Goal: Task Accomplishment & Management: Manage account settings

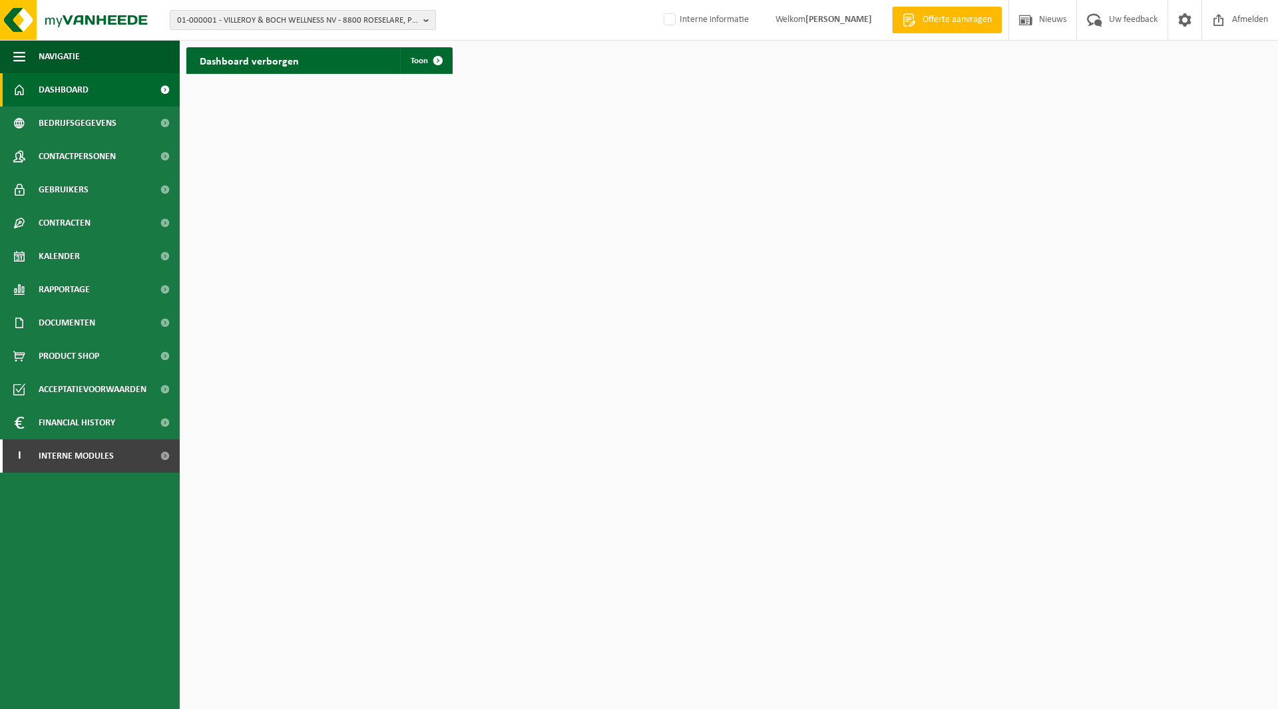
click at [257, 20] on span "01-000001 - VILLEROY & BOCH WELLNESS NV - 8800 ROESELARE, POPULIERSTRAAT 1" at bounding box center [297, 21] width 241 height 20
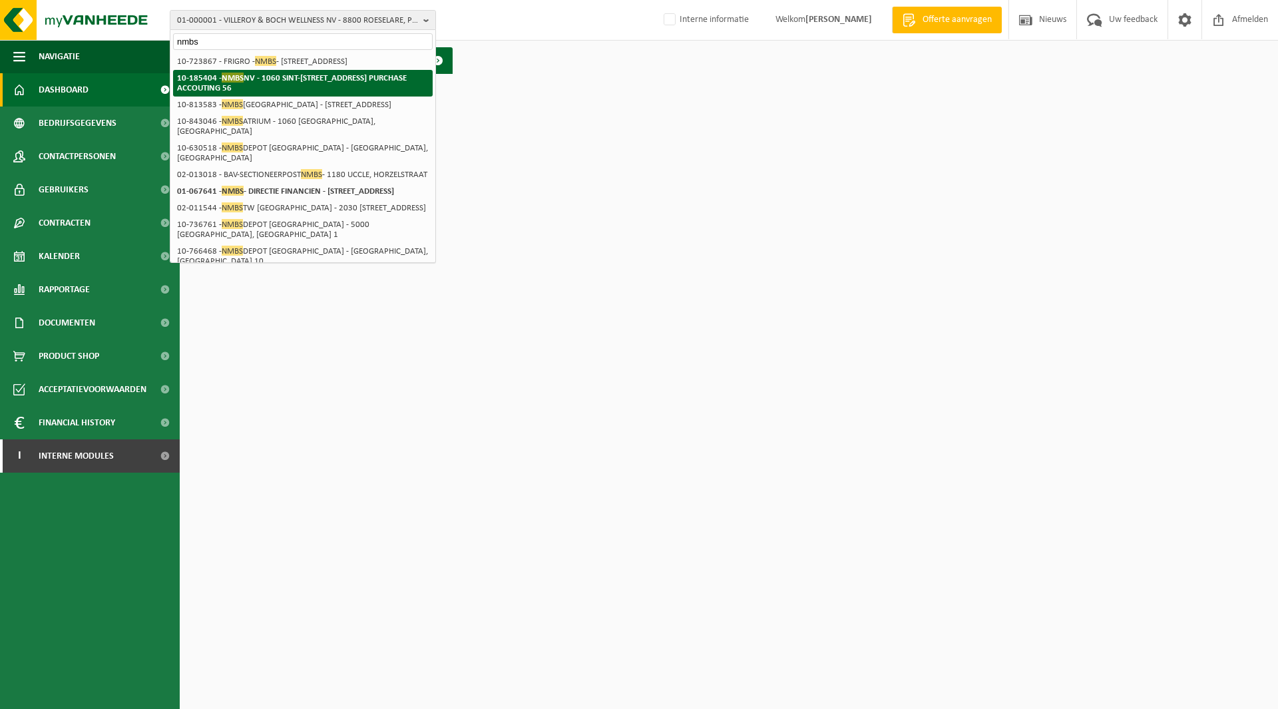
type input "nmbs"
click at [230, 83] on span "NMBS" at bounding box center [233, 78] width 22 height 10
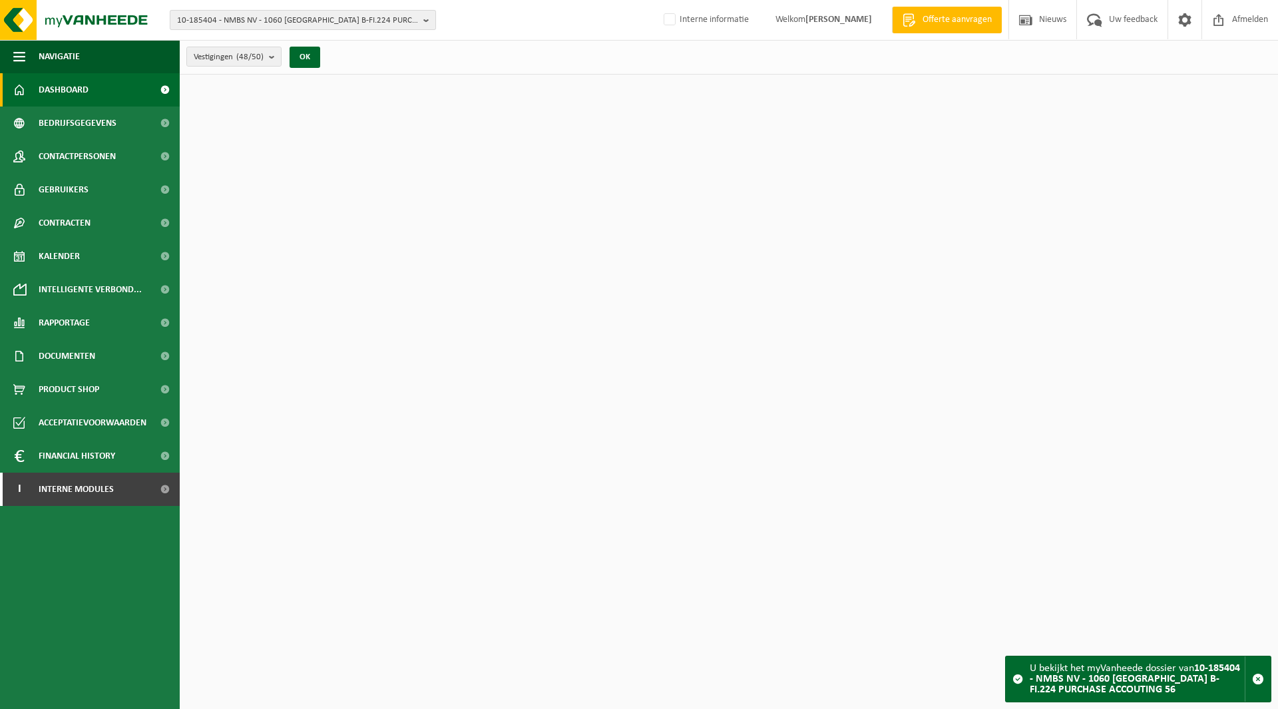
drag, startPoint x: 0, startPoint y: 0, endPoint x: 228, endPoint y: 19, distance: 229.2
click at [228, 19] on span "10-185404 - NMBS NV - 1060 [GEOGRAPHIC_DATA] B-FI.224 PURCHASE ACCOUTING 56" at bounding box center [297, 21] width 241 height 20
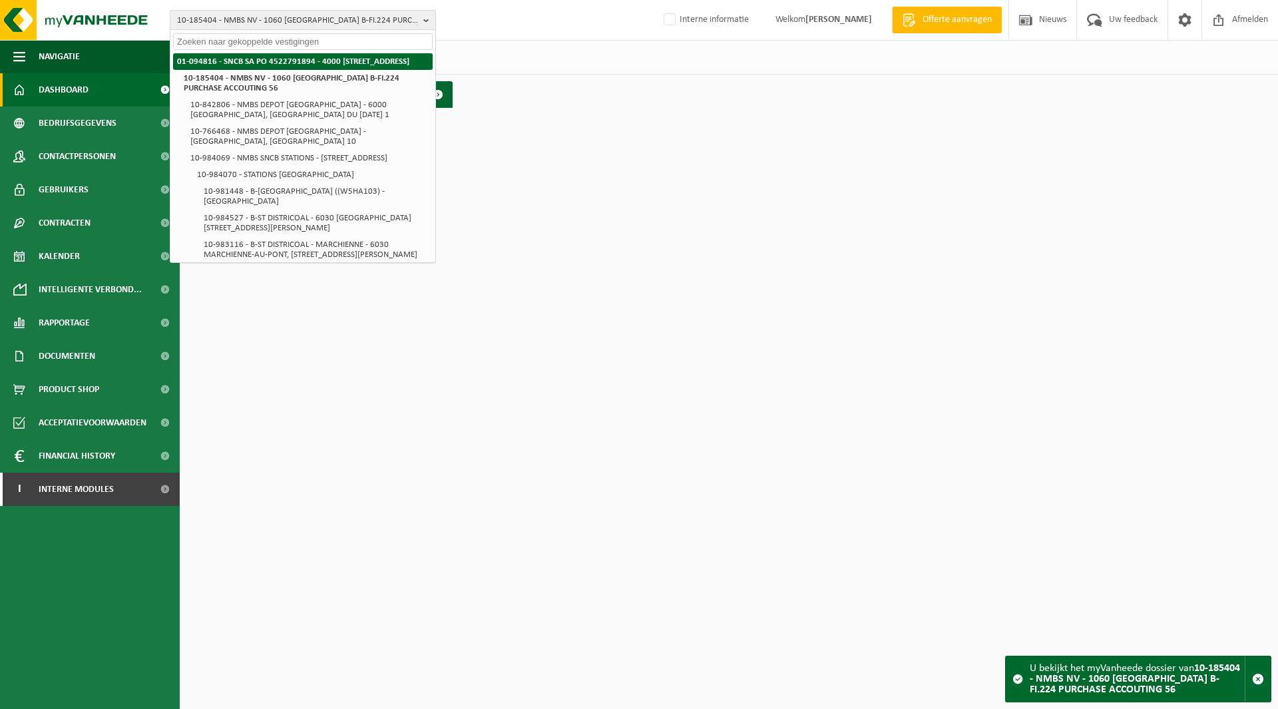
click at [210, 59] on strong "01-094816 - SNCB SA PO 4522791894 - 4000 [STREET_ADDRESS]" at bounding box center [293, 61] width 232 height 9
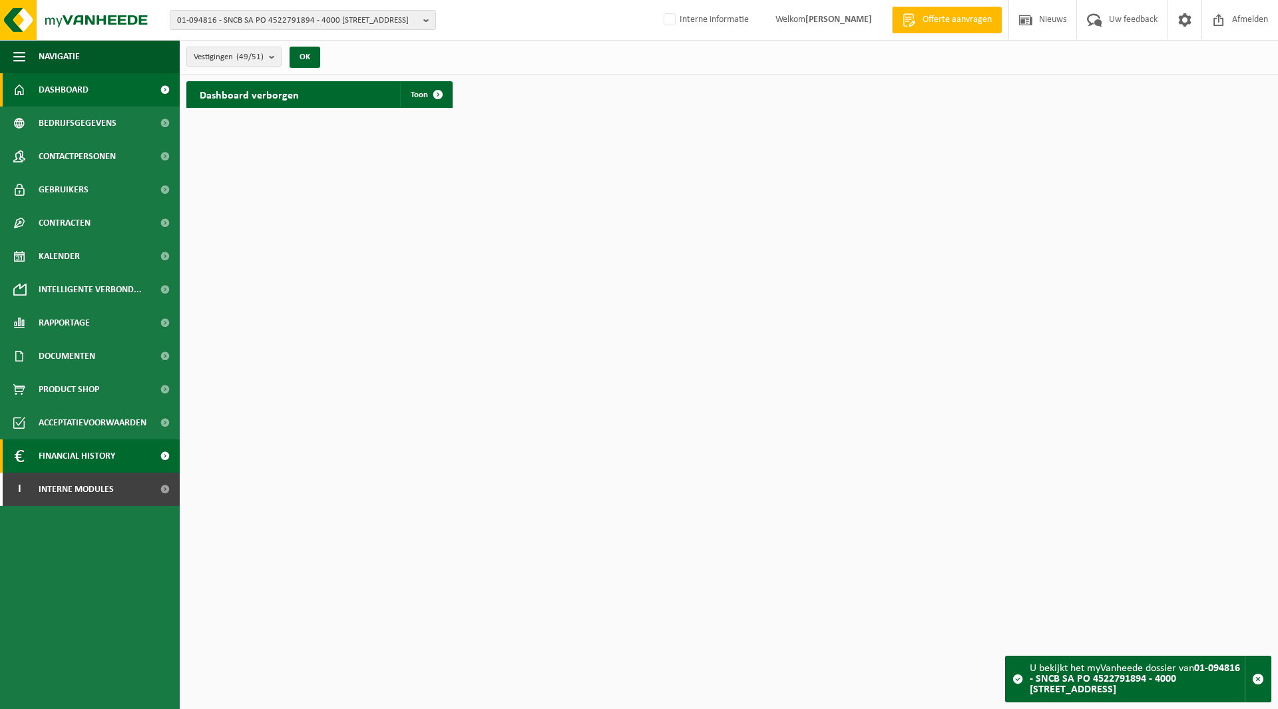
click at [63, 452] on span "Financial History" at bounding box center [77, 455] width 77 height 33
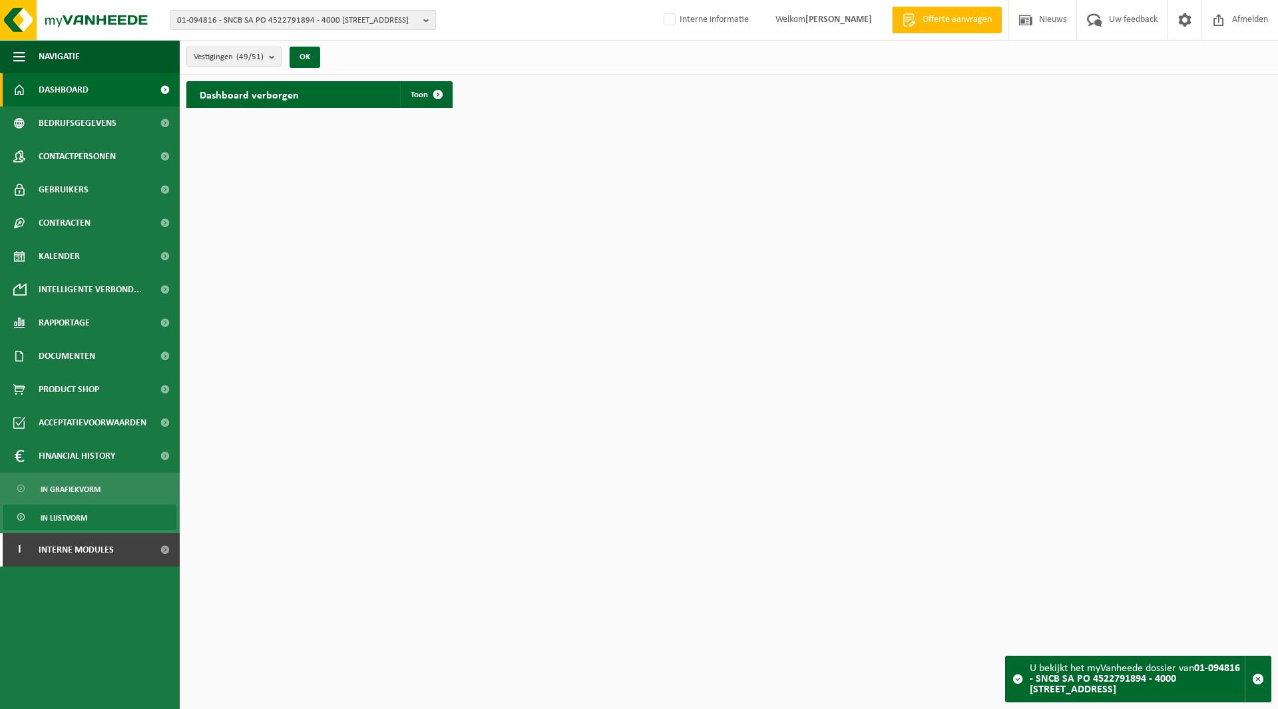
click at [77, 517] on span "In lijstvorm" at bounding box center [64, 517] width 47 height 25
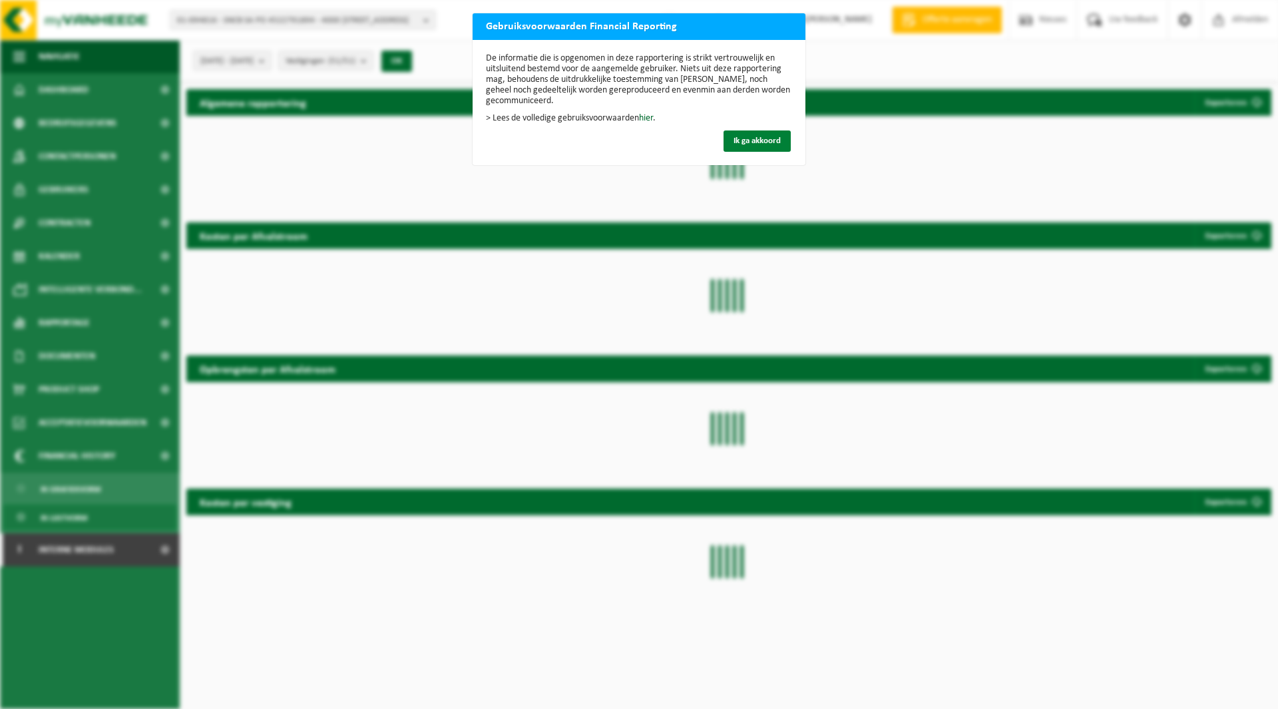
click at [745, 140] on span "Ik ga akkoord" at bounding box center [757, 140] width 47 height 9
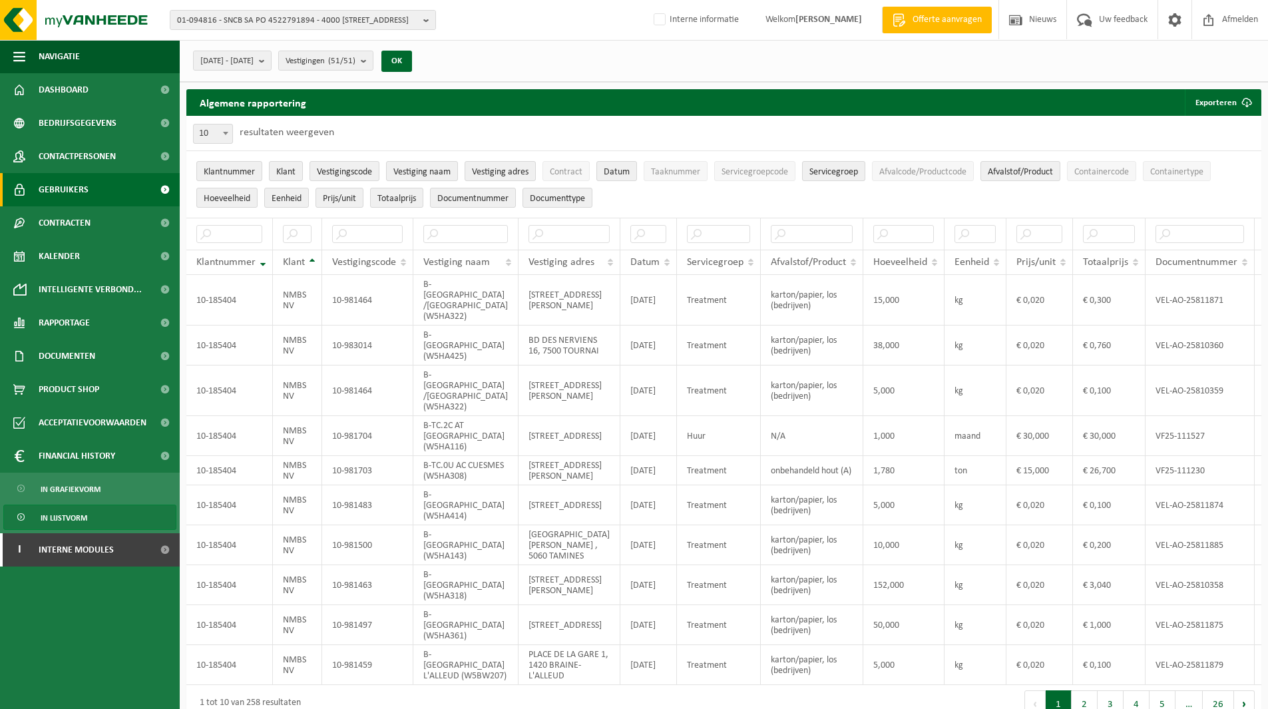
click at [67, 188] on span "Gebruikers" at bounding box center [64, 189] width 50 height 33
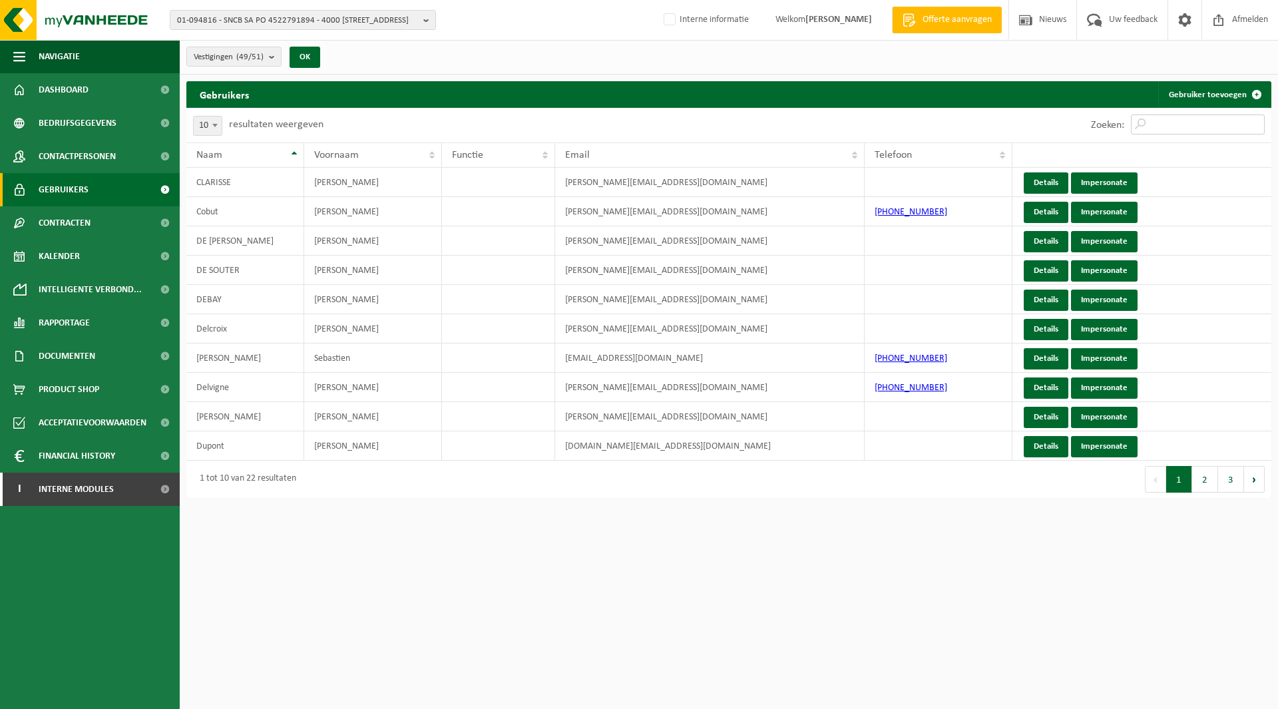
click at [1181, 121] on input "Zoeken:" at bounding box center [1198, 125] width 134 height 20
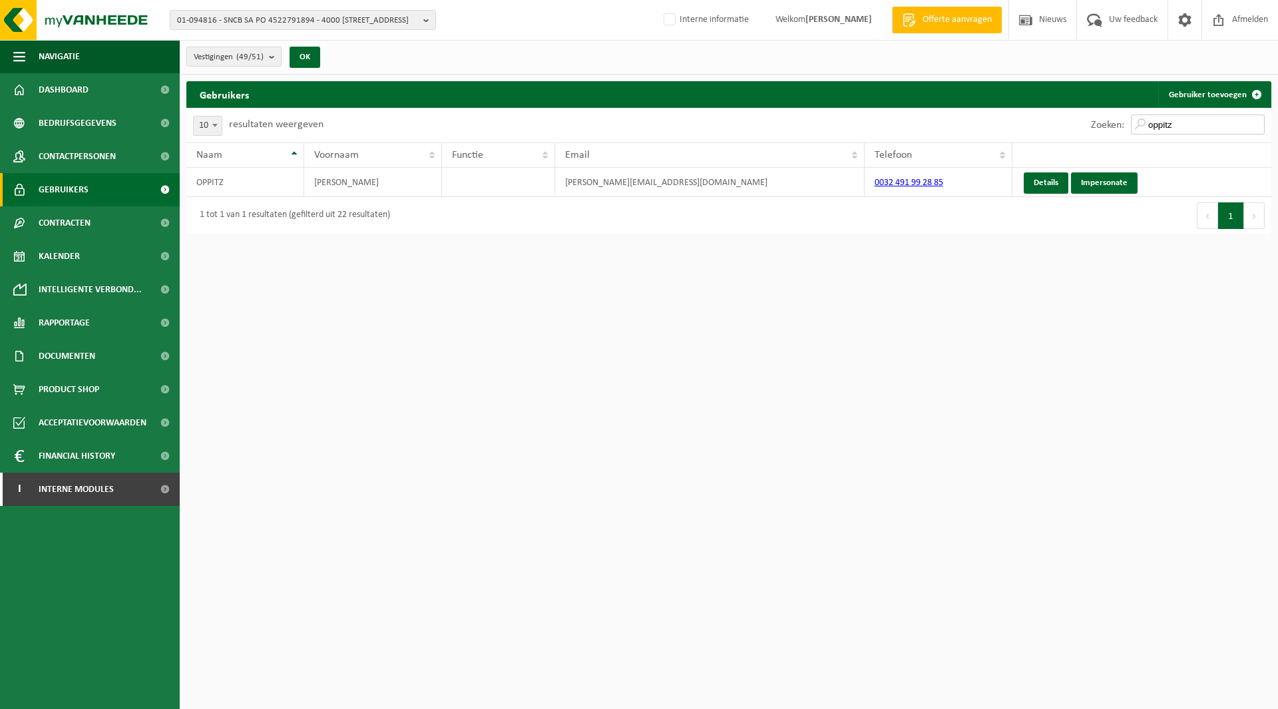
drag, startPoint x: 1183, startPoint y: 123, endPoint x: 1107, endPoint y: 118, distance: 76.0
click at [1107, 118] on div "Zoeken: oppitz" at bounding box center [1178, 125] width 187 height 35
drag, startPoint x: 1188, startPoint y: 123, endPoint x: 1043, endPoint y: 123, distance: 144.5
click at [1043, 123] on div "Zoeken: de sout" at bounding box center [1000, 125] width 543 height 35
drag, startPoint x: 1186, startPoint y: 123, endPoint x: 1134, endPoint y: 123, distance: 51.9
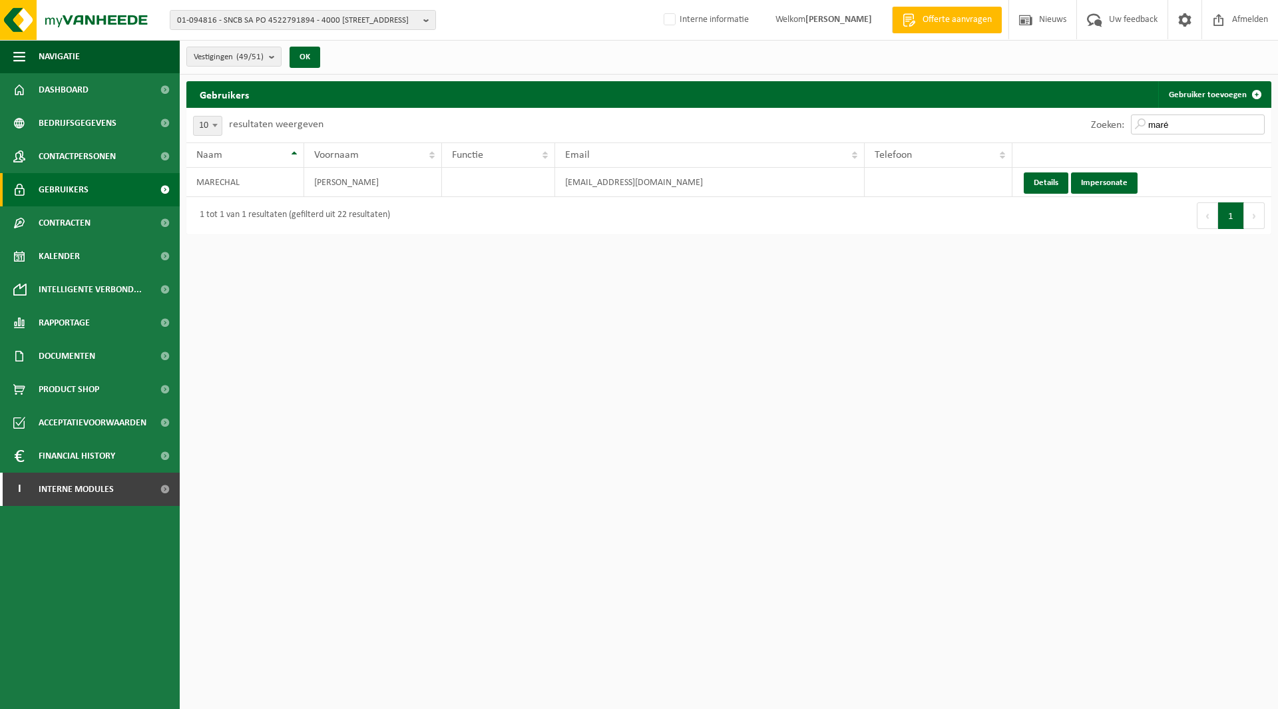
click at [1134, 123] on input "maré" at bounding box center [1198, 125] width 134 height 20
drag, startPoint x: 1190, startPoint y: 129, endPoint x: 1105, endPoint y: 120, distance: 85.7
click at [1105, 120] on div "Zoeken: krol" at bounding box center [1178, 125] width 187 height 35
drag, startPoint x: 1190, startPoint y: 125, endPoint x: 1071, endPoint y: 126, distance: 119.2
click at [1071, 126] on div "Zoeken: salemm" at bounding box center [1000, 125] width 543 height 35
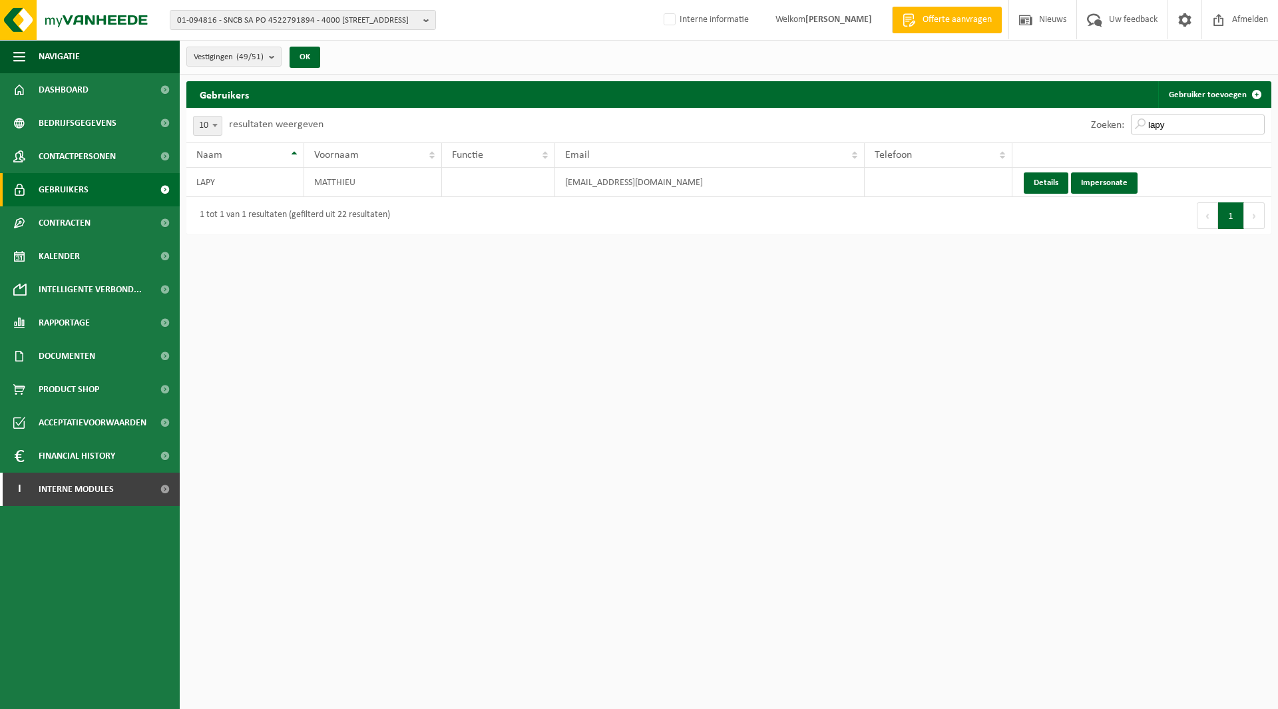
drag, startPoint x: 1205, startPoint y: 127, endPoint x: 1083, endPoint y: 128, distance: 121.8
click at [1085, 127] on div "Zoeken: lapy" at bounding box center [1178, 125] width 187 height 35
type input "paum"
click at [1041, 181] on link "Details" at bounding box center [1046, 182] width 45 height 21
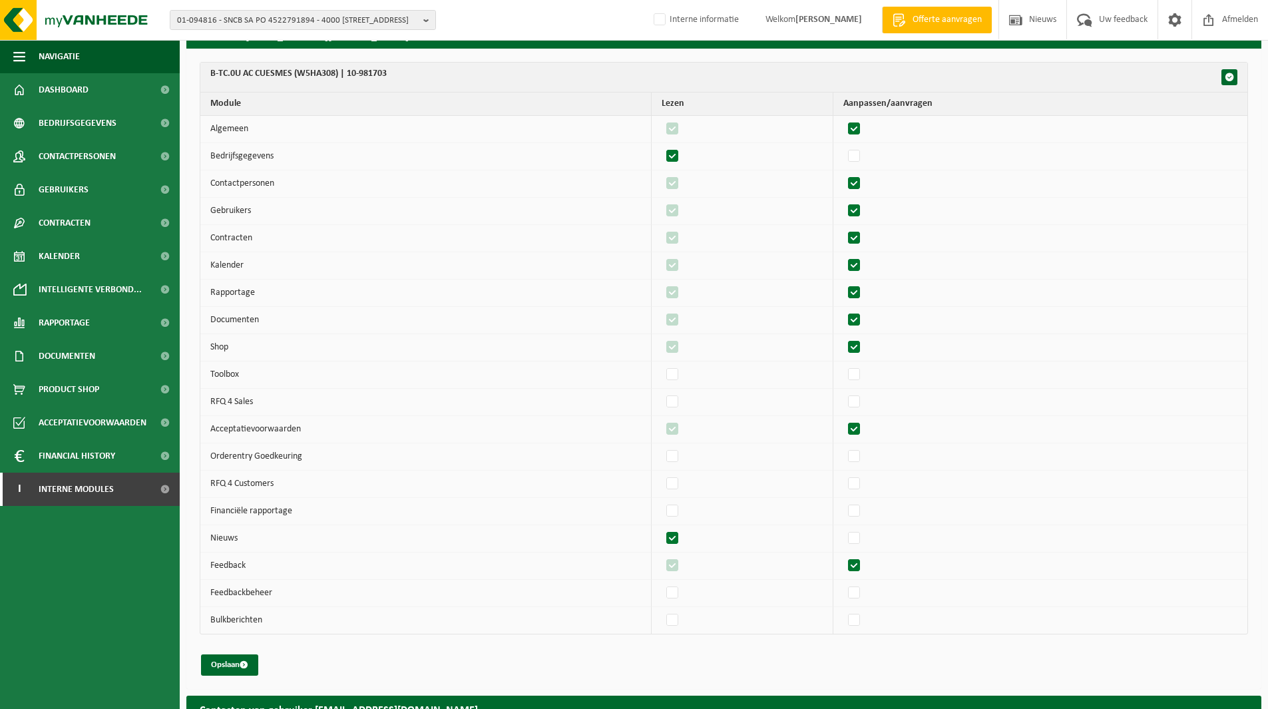
scroll to position [166, 0]
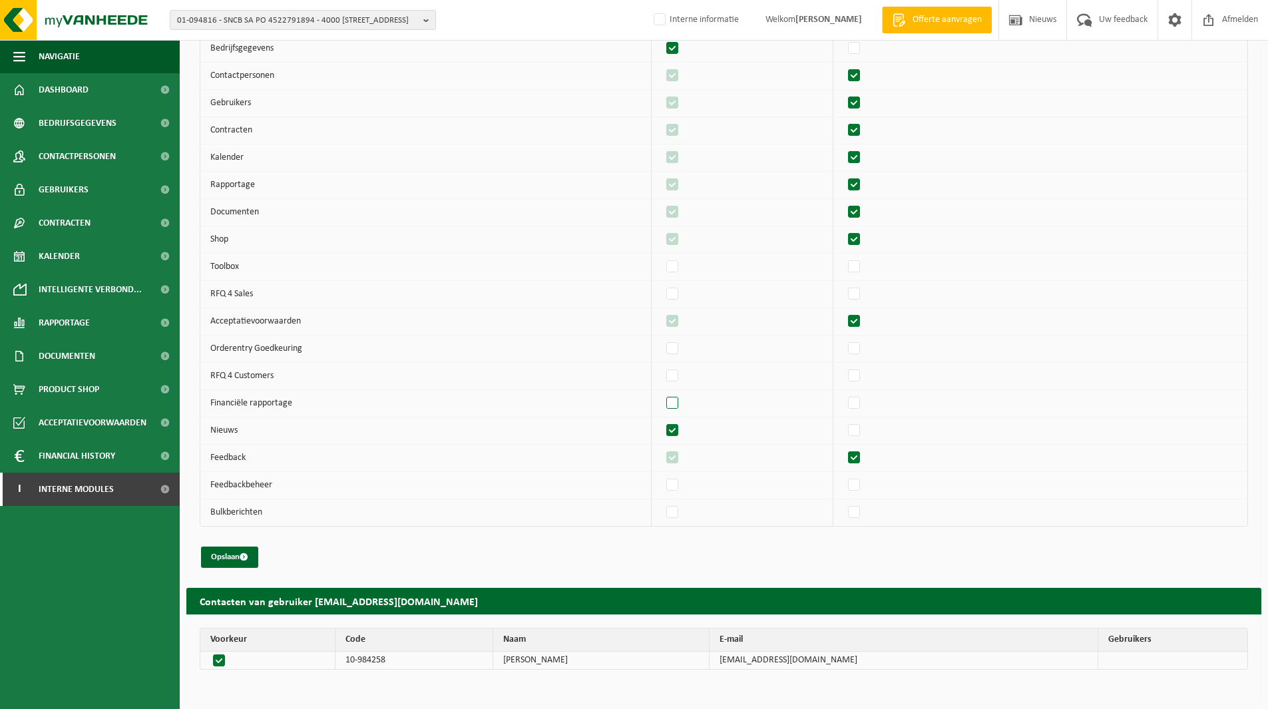
click at [680, 406] on label"] at bounding box center [673, 403] width 19 height 20
click at [662, 393] on input "checkbox" at bounding box center [661, 393] width 1 height 1
checkbox input "true"
click at [864, 404] on label"] at bounding box center [855, 403] width 19 height 20
click at [844, 393] on input "checkbox" at bounding box center [843, 393] width 1 height 1
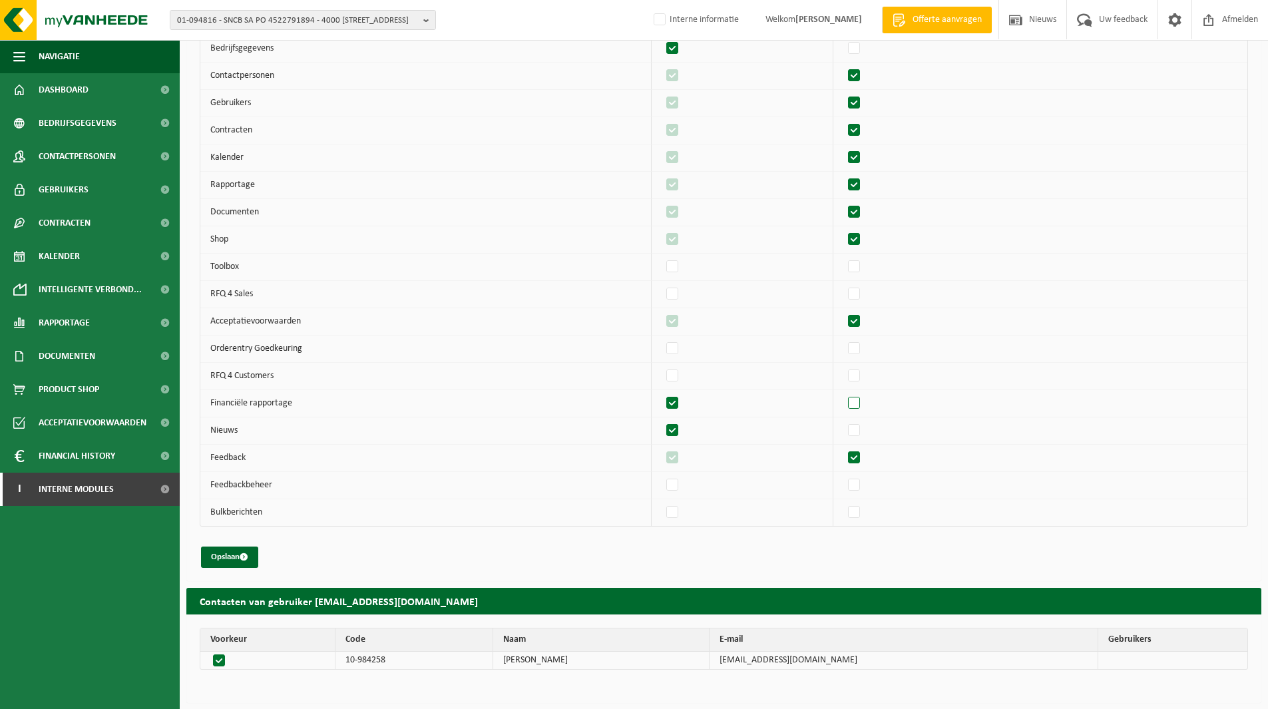
checkbox input "true"
click at [223, 555] on button "Opslaan" at bounding box center [229, 557] width 57 height 21
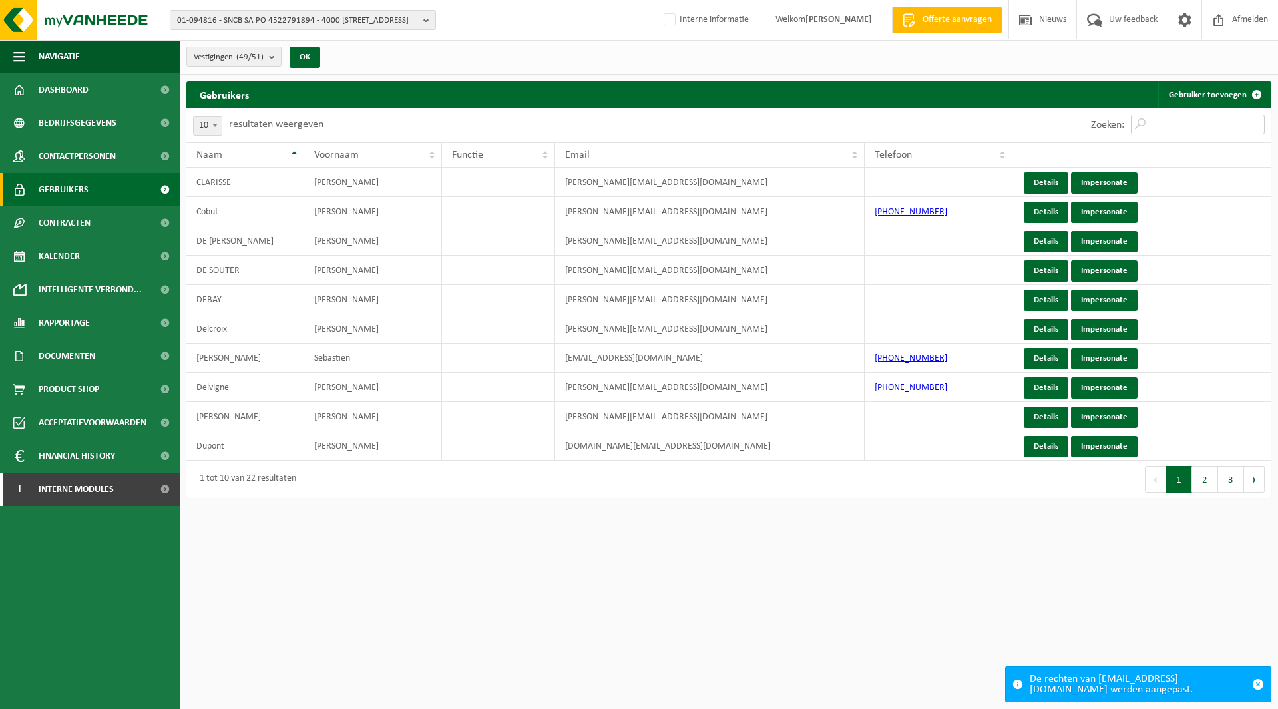
click at [1176, 123] on input "Zoeken:" at bounding box center [1198, 125] width 134 height 20
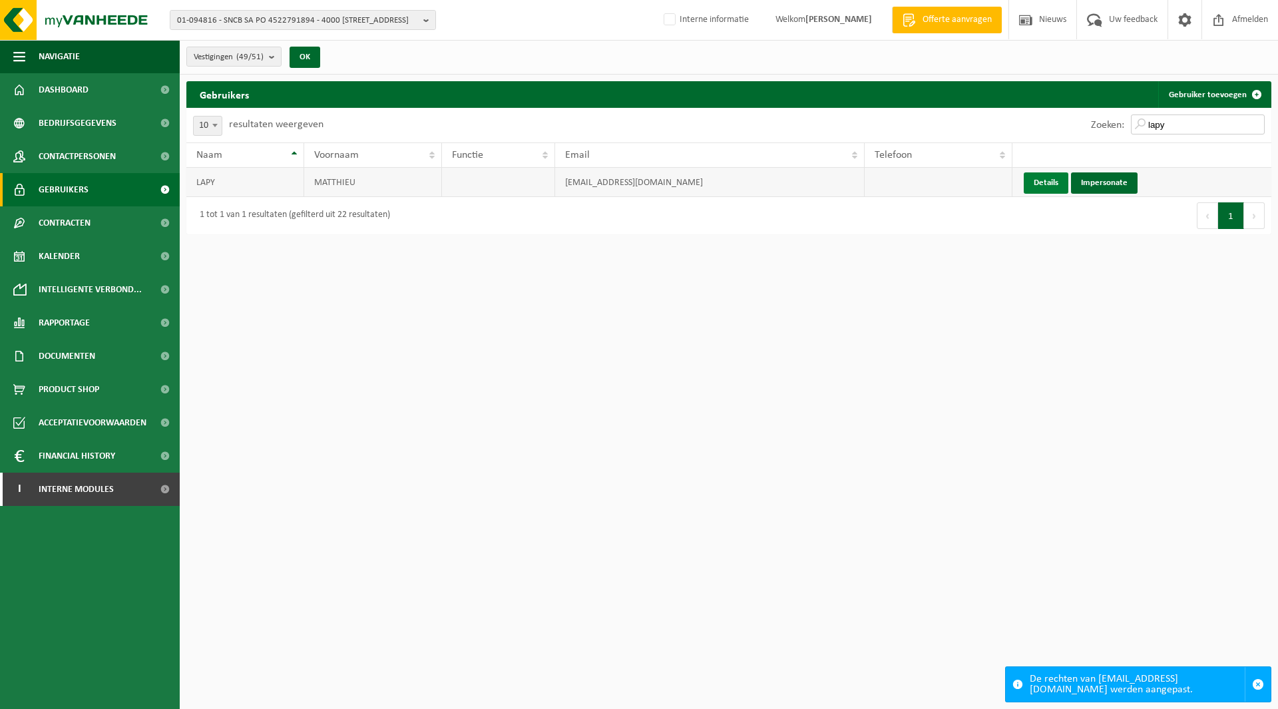
type input "lapy"
click at [1043, 180] on link "Details" at bounding box center [1046, 182] width 45 height 21
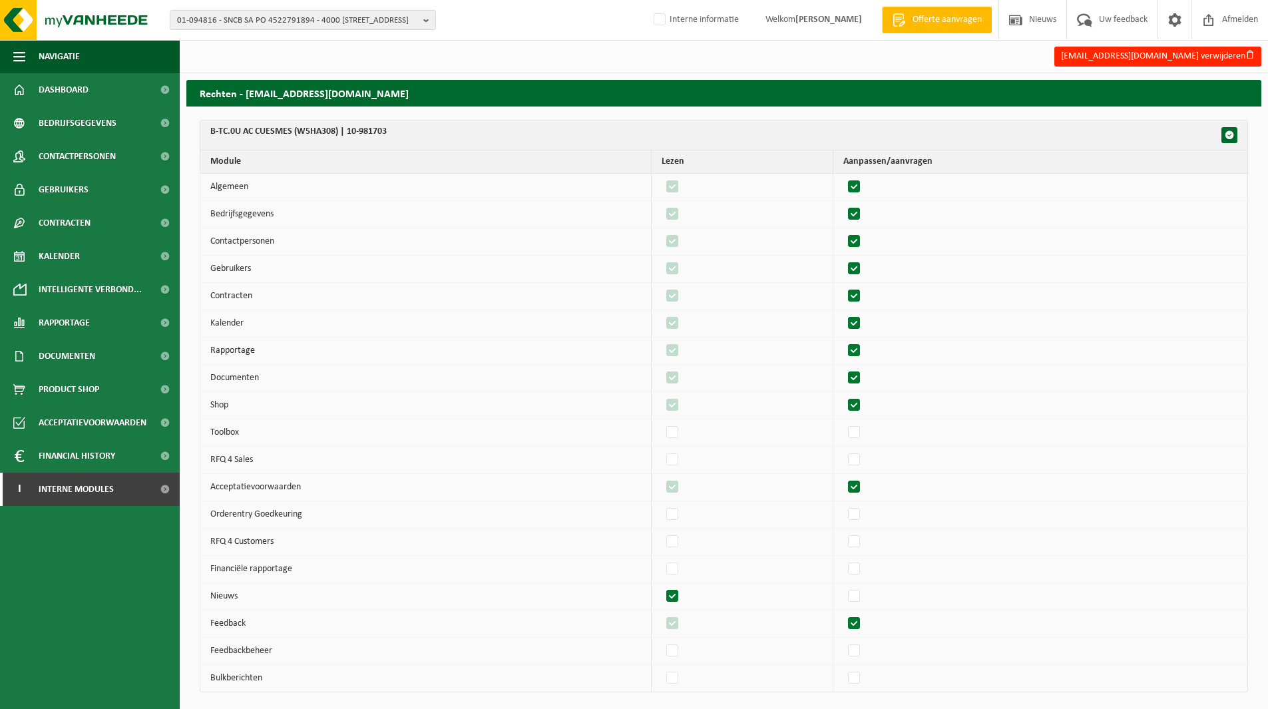
scroll to position [133, 0]
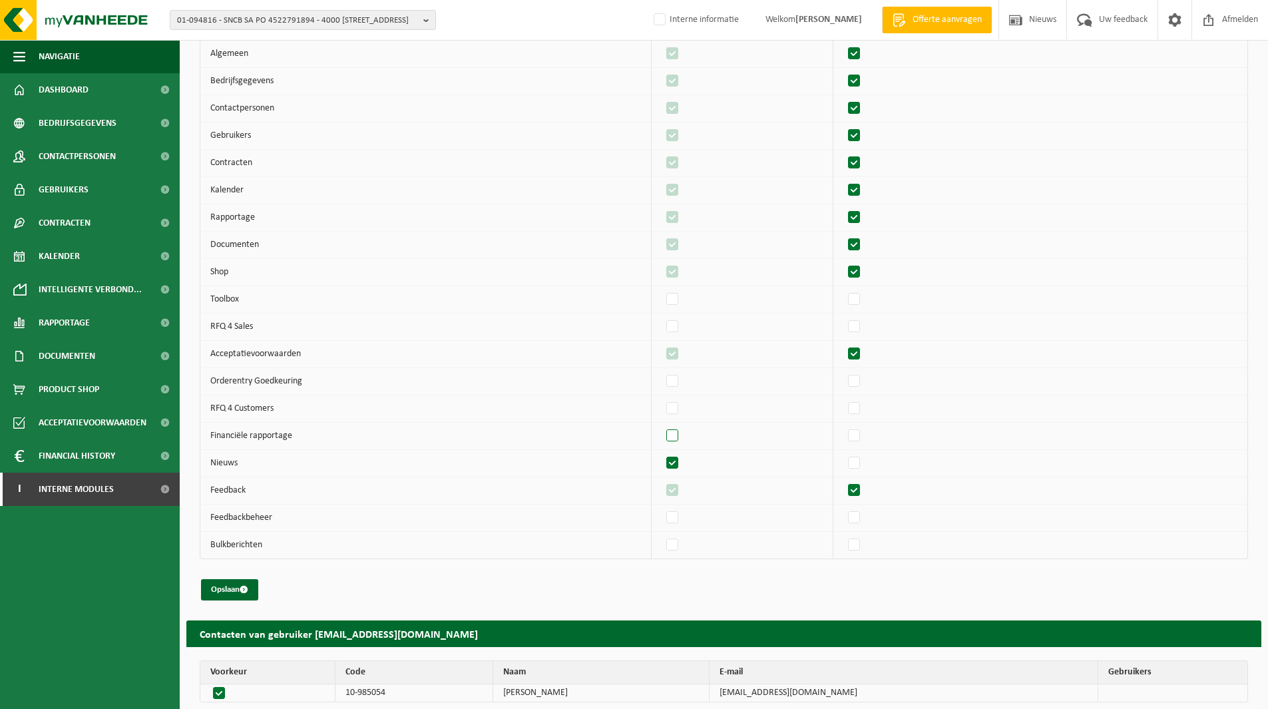
click at [677, 433] on label"] at bounding box center [673, 436] width 19 height 20
click at [662, 426] on input "checkbox" at bounding box center [661, 425] width 1 height 1
checkbox input "true"
click at [861, 435] on label"] at bounding box center [855, 436] width 19 height 20
click at [844, 426] on input "checkbox" at bounding box center [843, 425] width 1 height 1
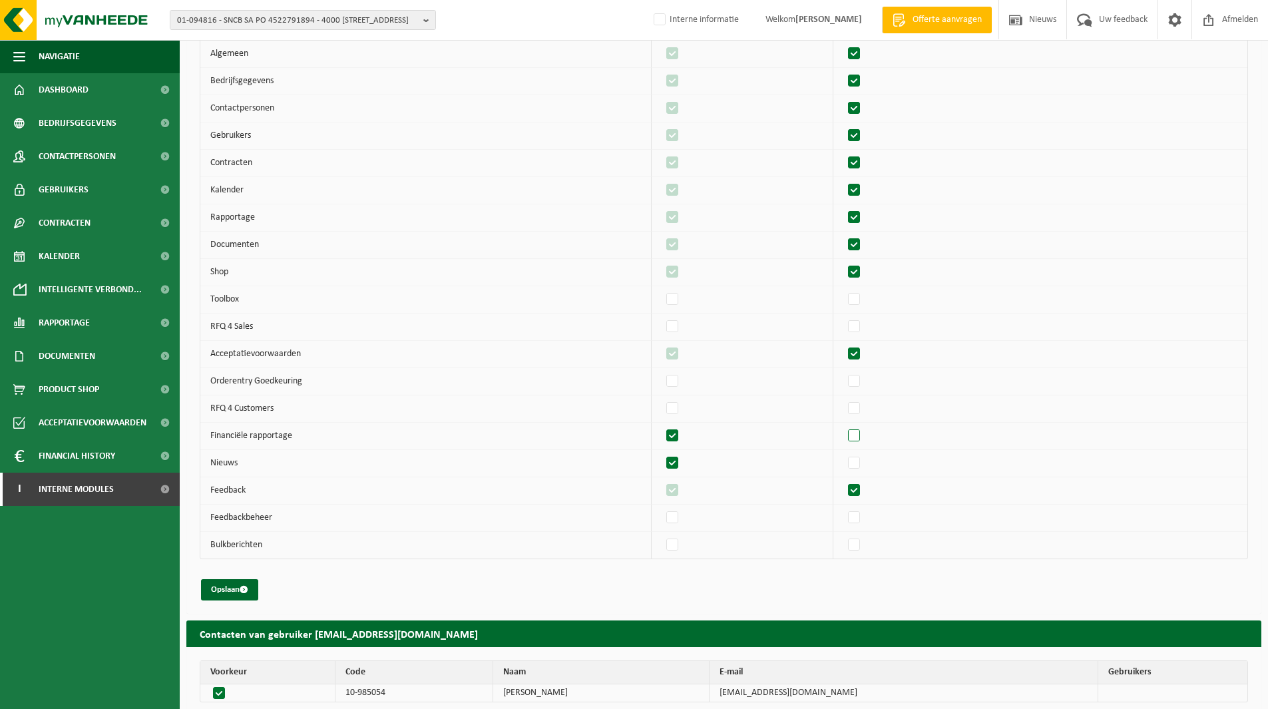
checkbox input "true"
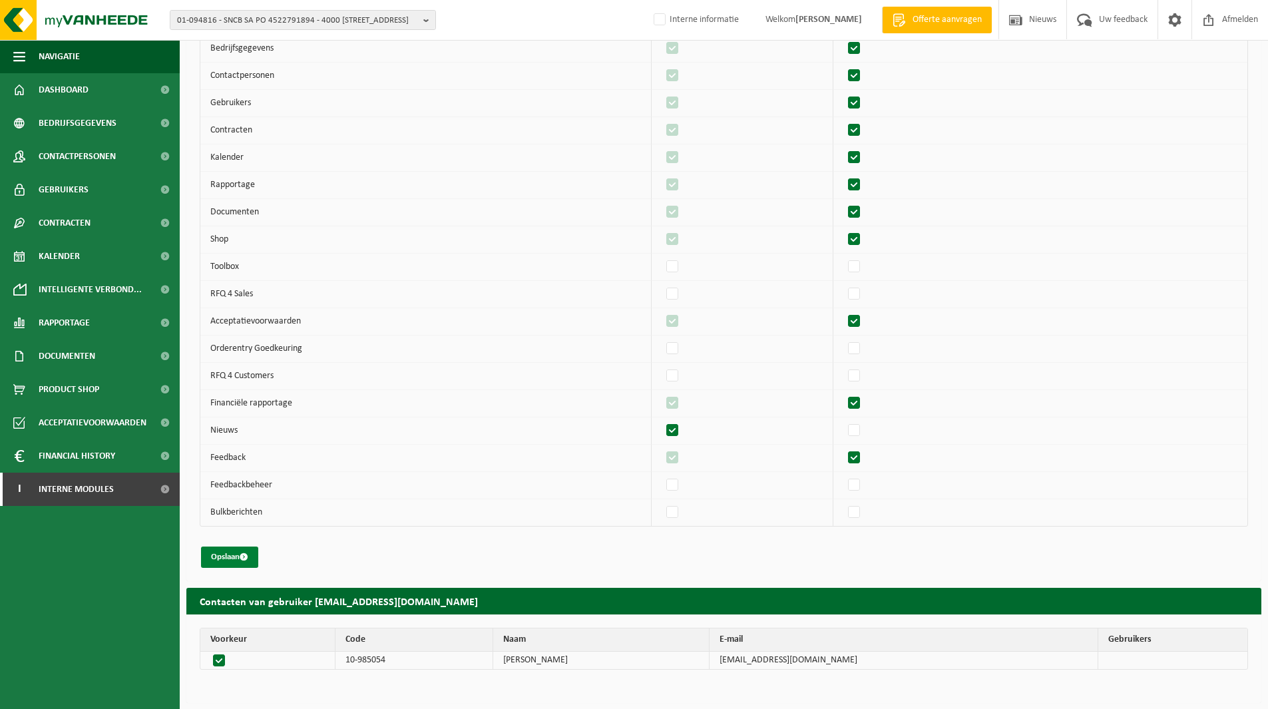
click at [217, 557] on button "Opslaan" at bounding box center [229, 557] width 57 height 21
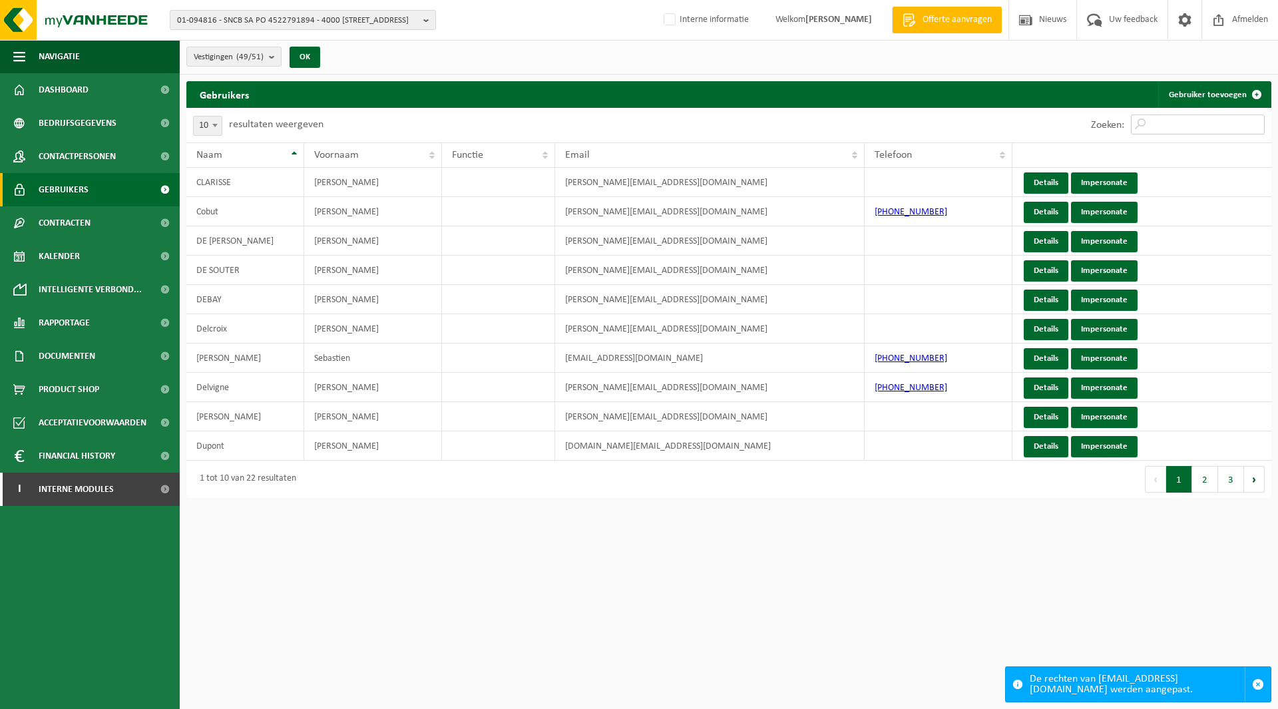
click at [1163, 132] on input "Zoeken:" at bounding box center [1198, 125] width 134 height 20
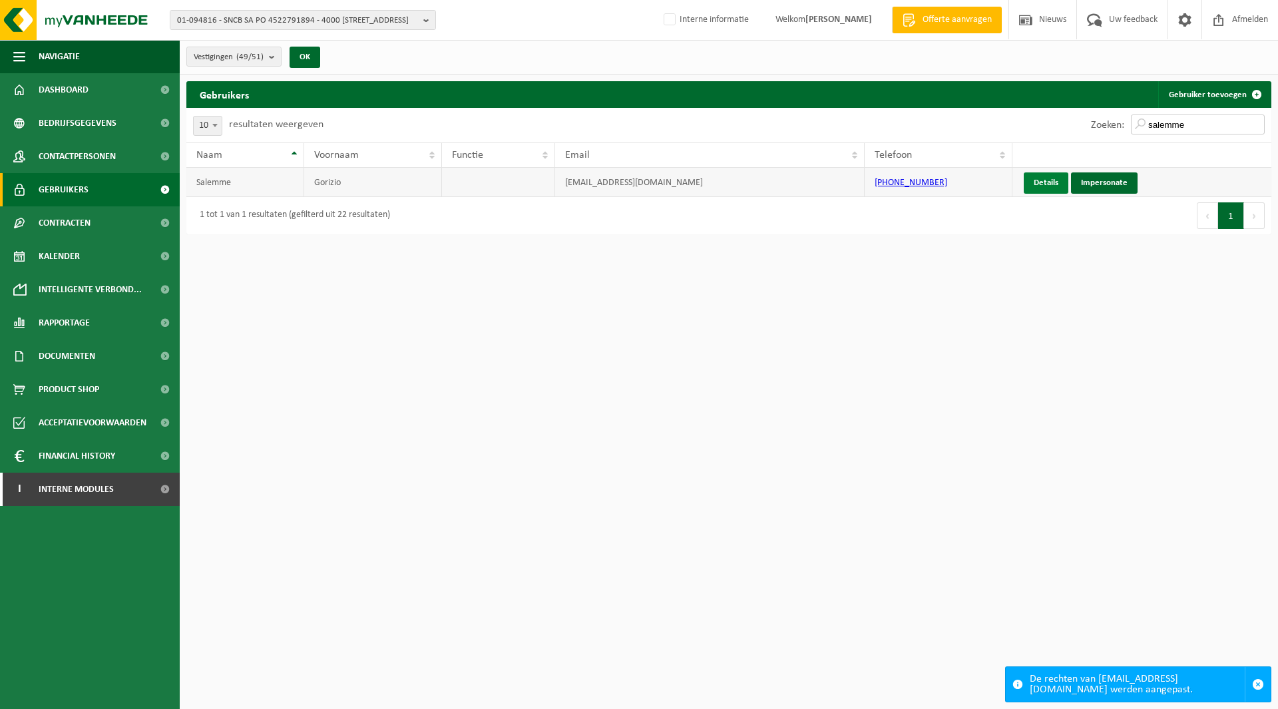
type input "salemme"
click at [1051, 184] on link "Details" at bounding box center [1046, 182] width 45 height 21
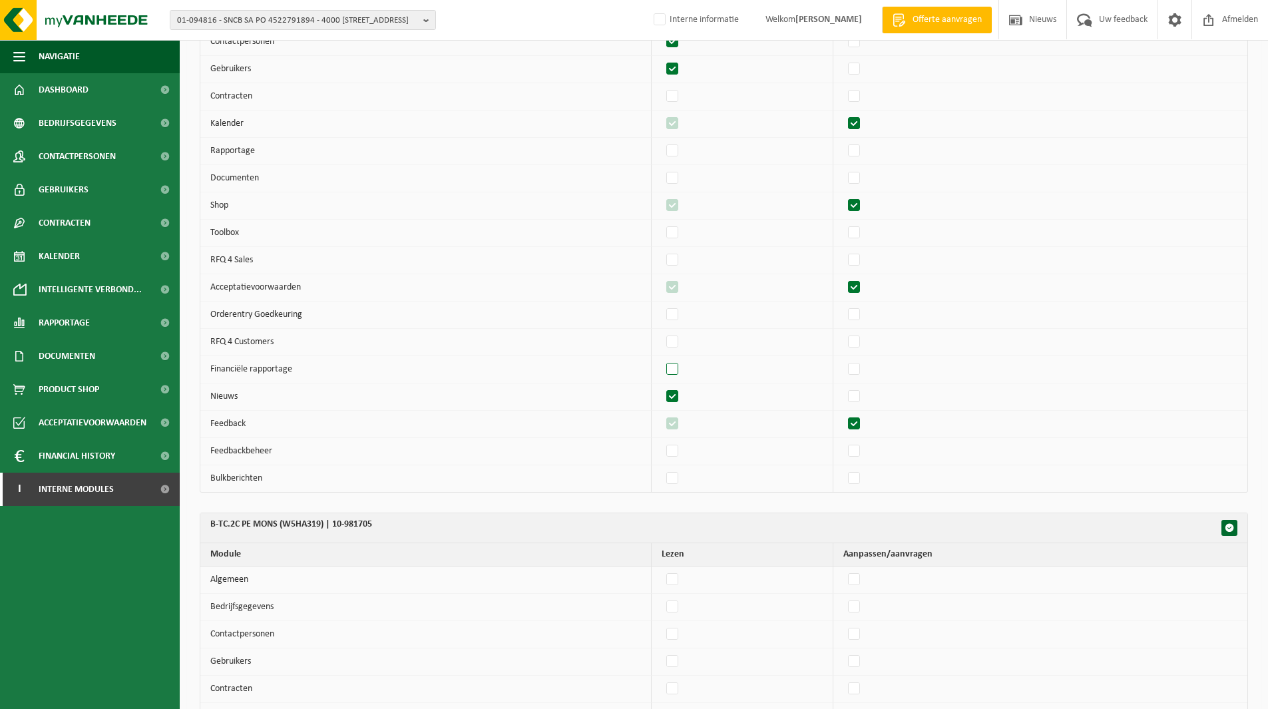
click at [680, 366] on label"] at bounding box center [673, 370] width 19 height 20
click at [662, 360] on input "checkbox" at bounding box center [661, 359] width 1 height 1
checkbox input "true"
click at [860, 370] on label"] at bounding box center [855, 370] width 19 height 20
click at [844, 360] on input "checkbox" at bounding box center [843, 359] width 1 height 1
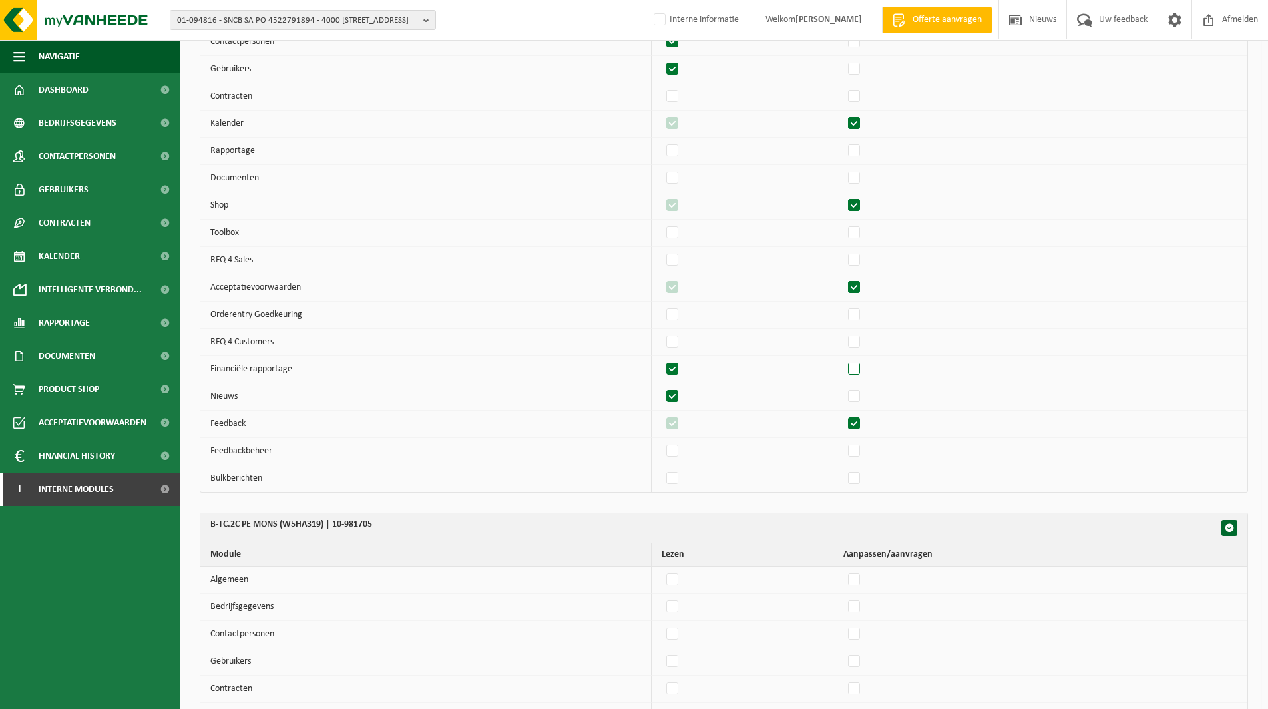
checkbox input "true"
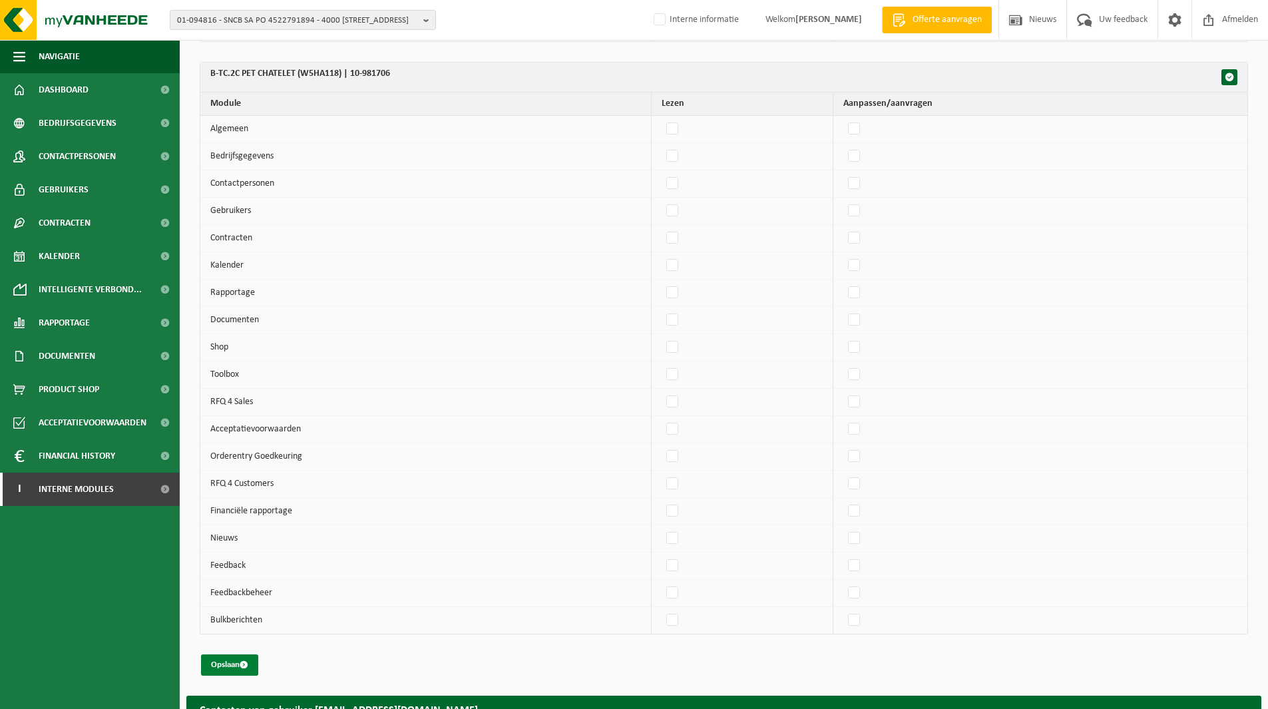
scroll to position [1284, 0]
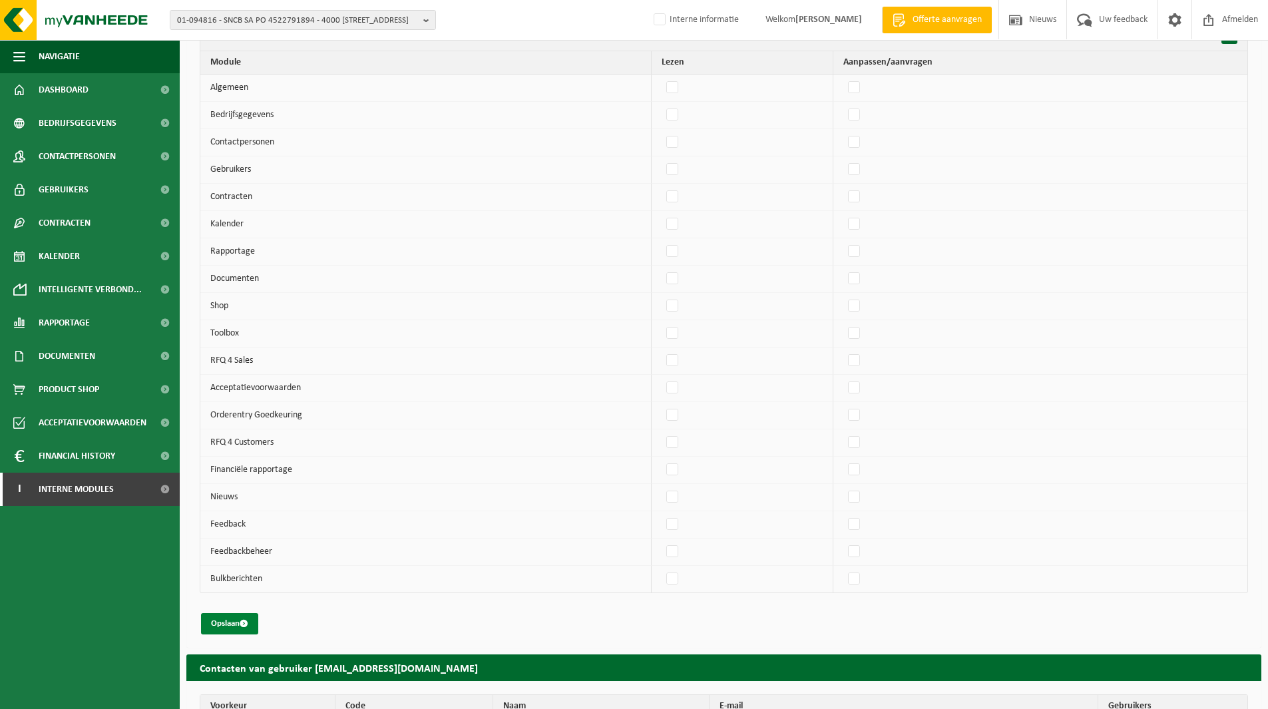
click at [224, 626] on button "Opslaan" at bounding box center [229, 623] width 57 height 21
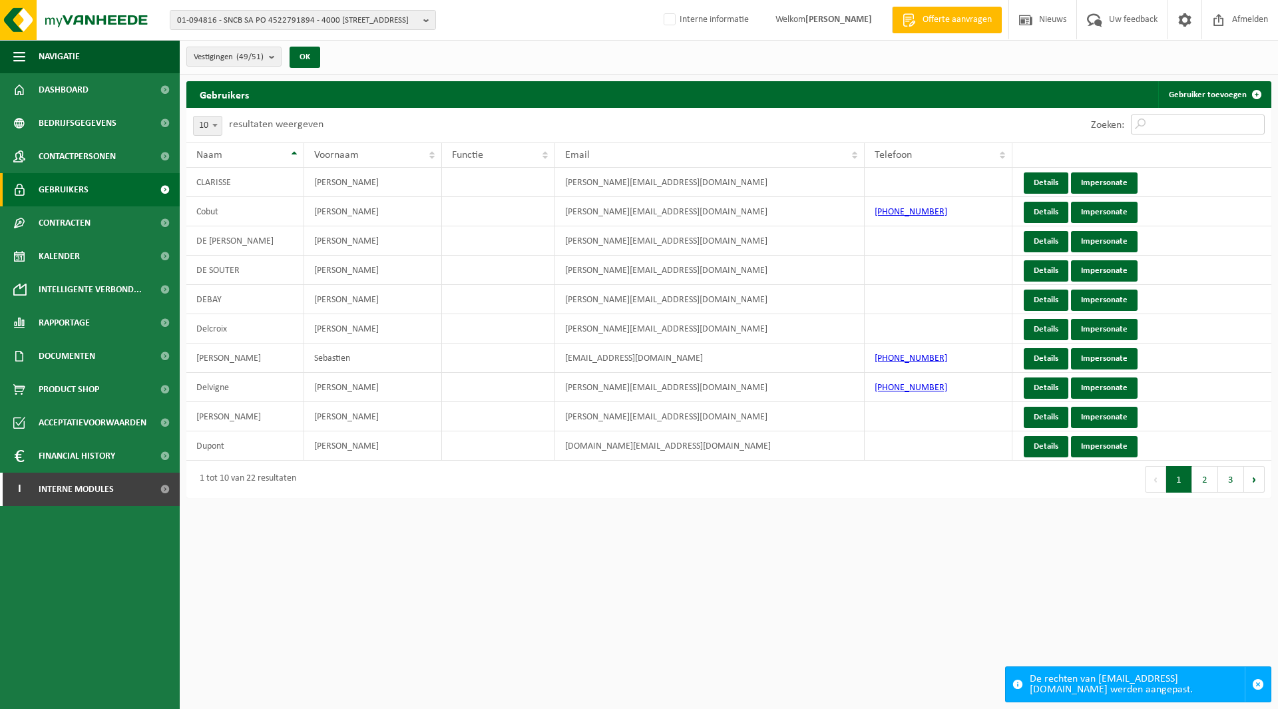
click at [1174, 127] on input "Zoeken:" at bounding box center [1198, 125] width 134 height 20
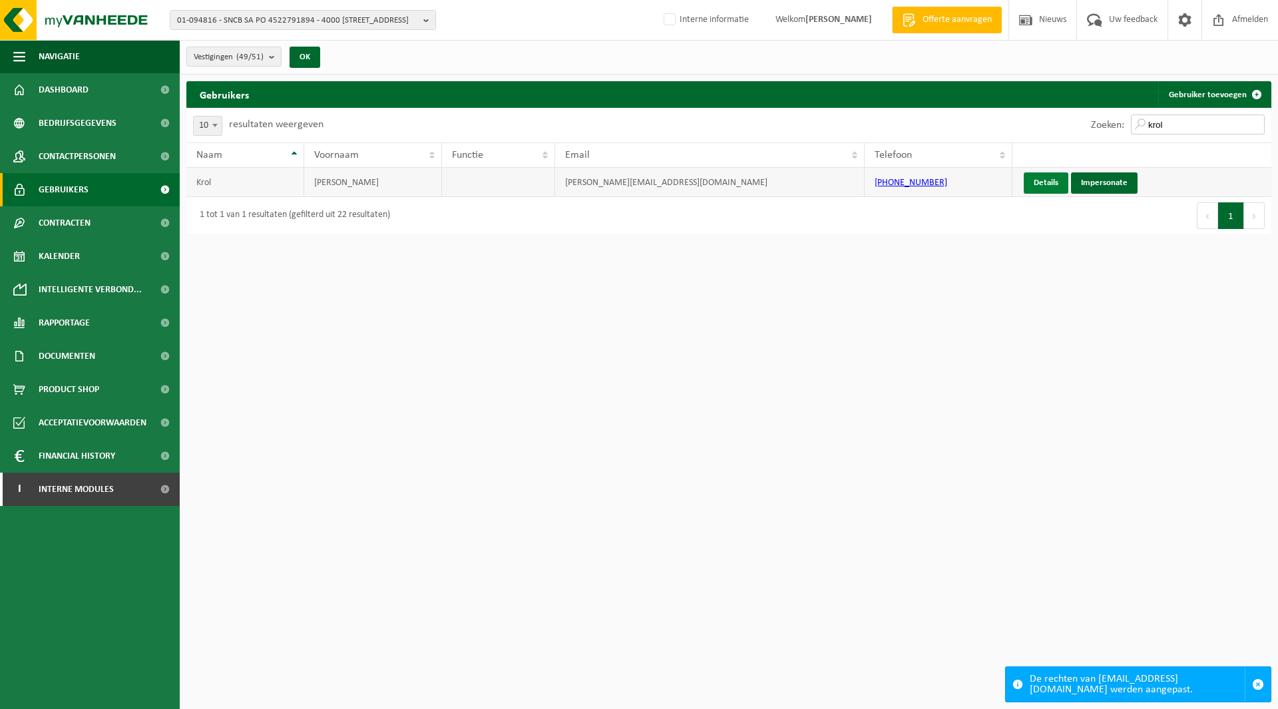
type input "krol"
click at [1051, 181] on link "Details" at bounding box center [1046, 182] width 45 height 21
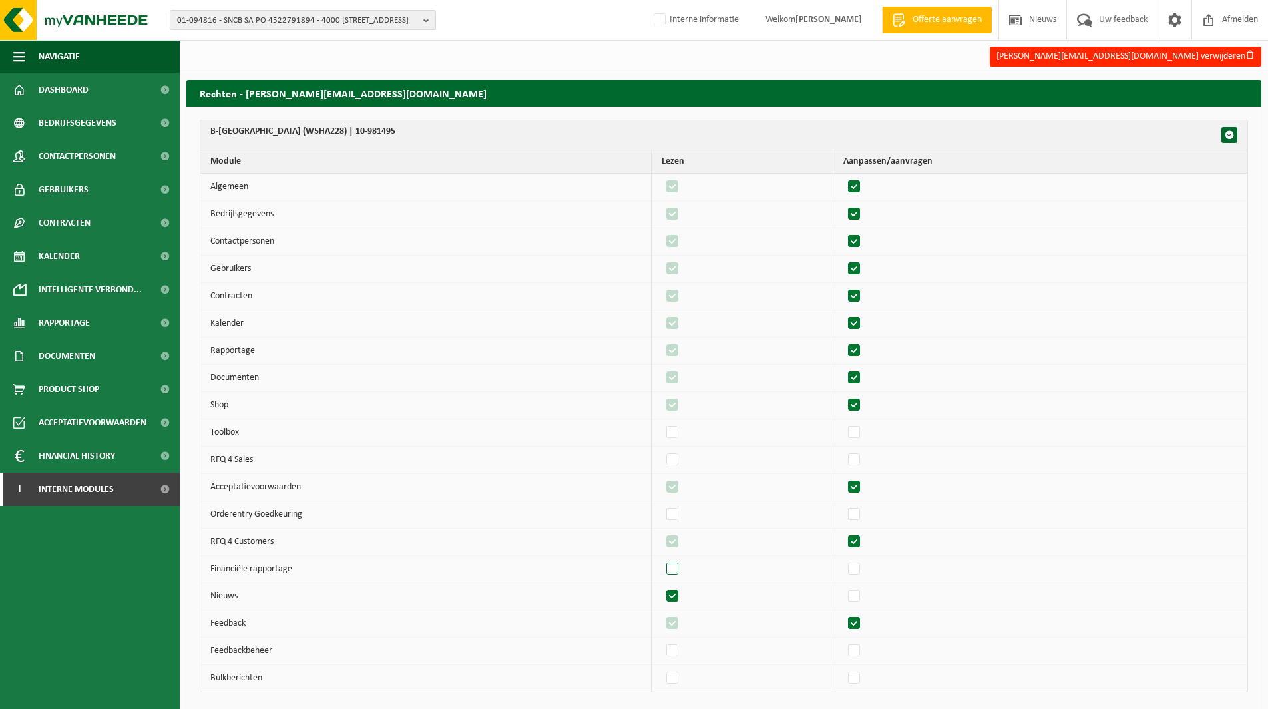
click at [679, 567] on label"] at bounding box center [673, 569] width 19 height 20
click at [662, 559] on input "checkbox" at bounding box center [661, 559] width 1 height 1
checkbox input "true"
click at [864, 568] on label"] at bounding box center [855, 569] width 19 height 20
click at [844, 559] on input "checkbox" at bounding box center [843, 559] width 1 height 1
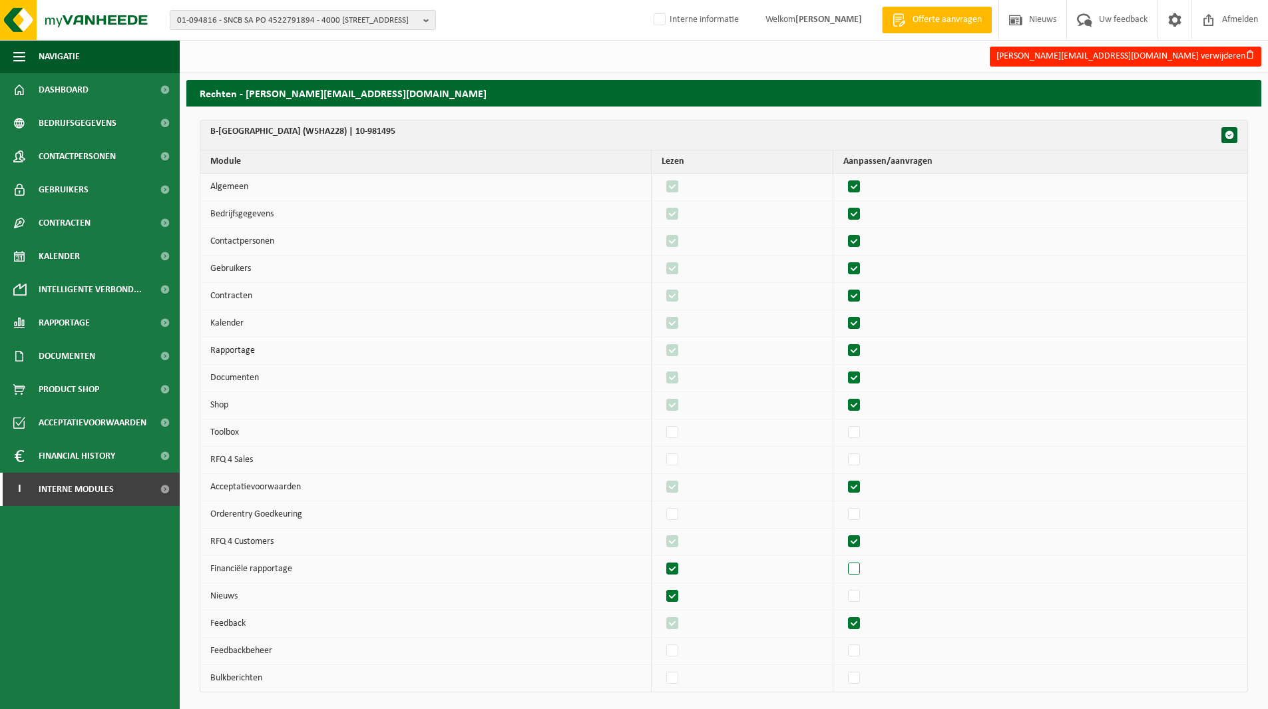
checkbox input "true"
